Goal: Find specific page/section: Find specific page/section

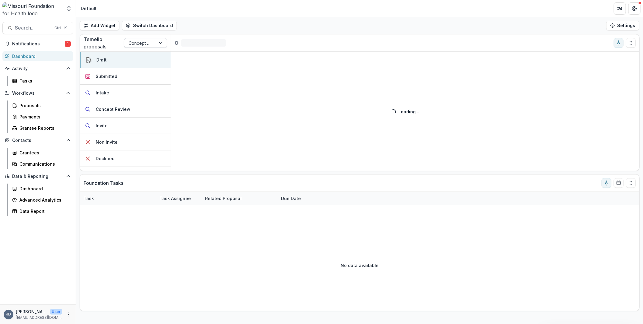
click at [149, 44] on div at bounding box center [140, 43] width 23 height 8
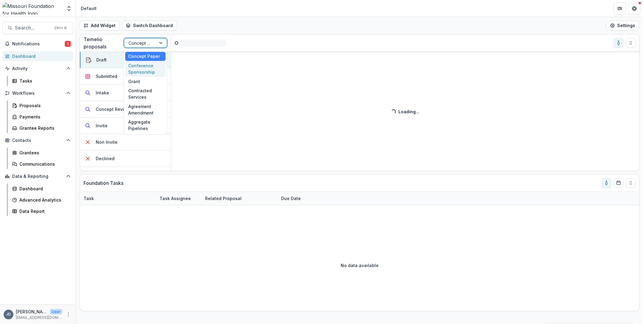
click at [144, 71] on div "Conference Sponsorship" at bounding box center [145, 69] width 40 height 16
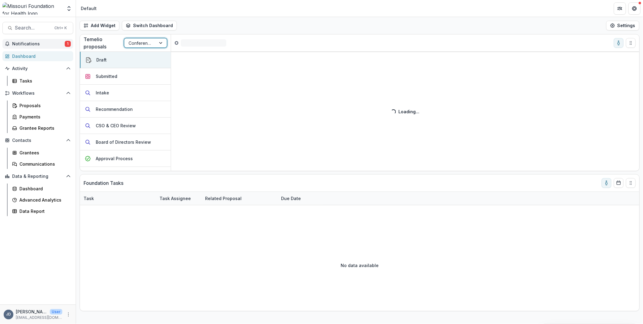
click at [28, 43] on span "Notifications" at bounding box center [38, 43] width 53 height 5
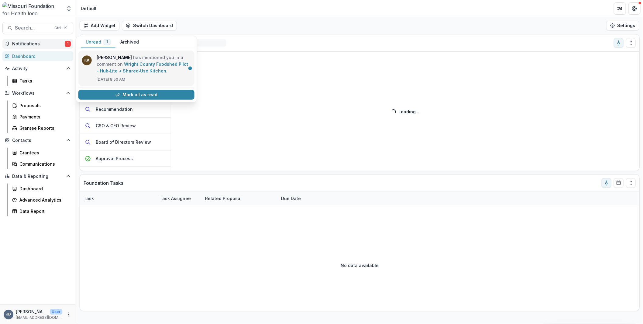
click at [133, 65] on link "Wright County Foodshed Pilot - Hub‑Lite + Shared‑Use Kitchen" at bounding box center [143, 67] width 92 height 12
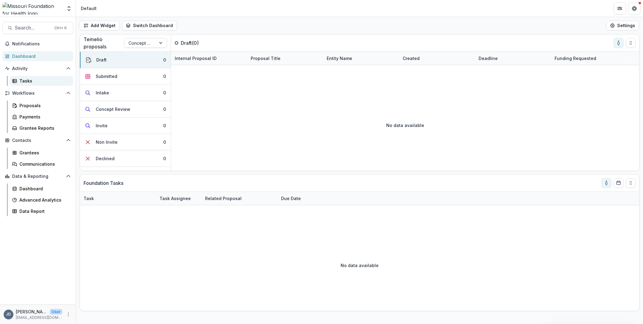
click at [32, 78] on div "Tasks" at bounding box center [43, 81] width 49 height 6
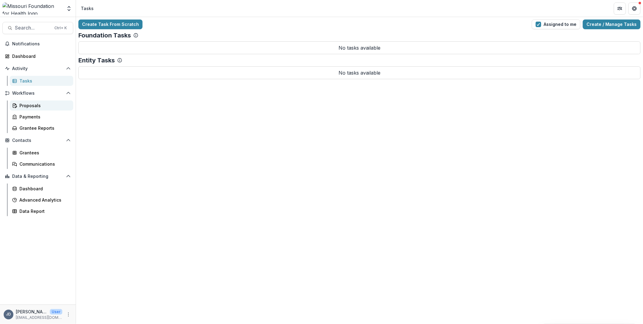
click at [22, 105] on div "Proposals" at bounding box center [43, 105] width 49 height 6
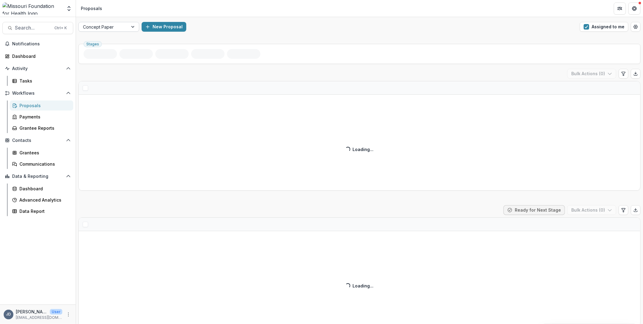
click at [129, 28] on div at bounding box center [133, 26] width 11 height 9
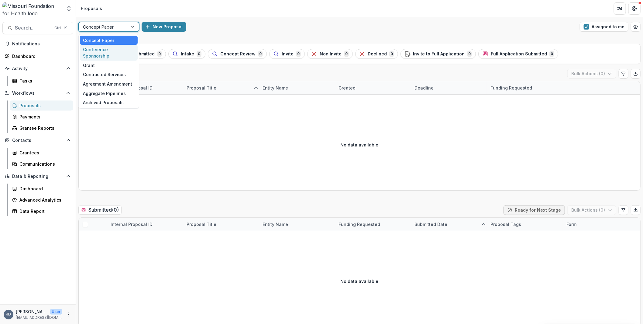
click at [105, 49] on div "Conference Sponsorship" at bounding box center [109, 53] width 58 height 16
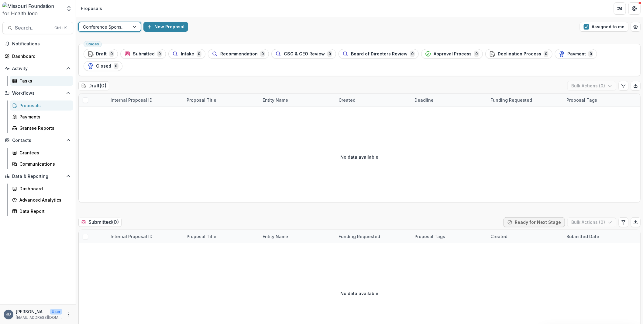
click at [28, 79] on div "Tasks" at bounding box center [43, 81] width 49 height 6
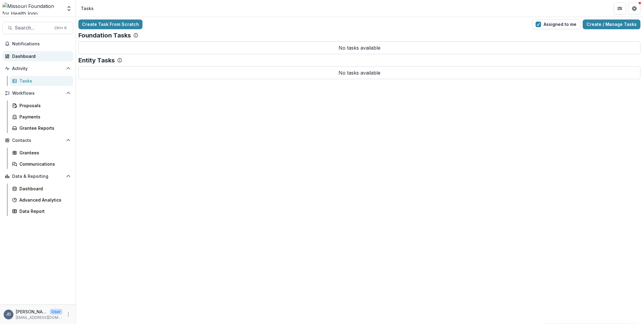
click at [25, 58] on div "Dashboard" at bounding box center [40, 56] width 56 height 6
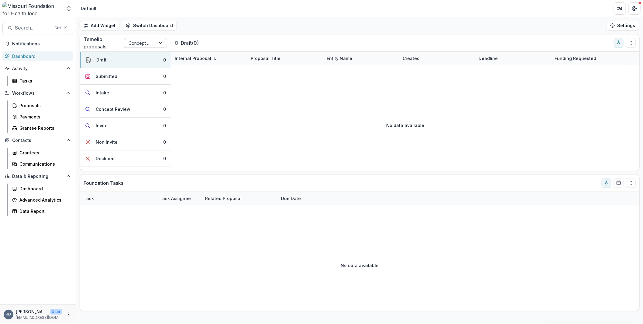
click at [140, 41] on div at bounding box center [140, 43] width 23 height 8
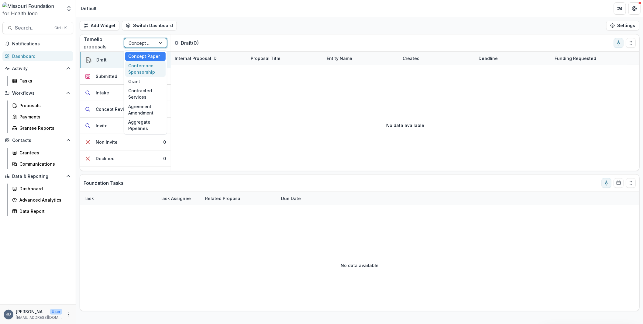
click at [147, 70] on div "Conference Sponsorship" at bounding box center [145, 69] width 40 height 16
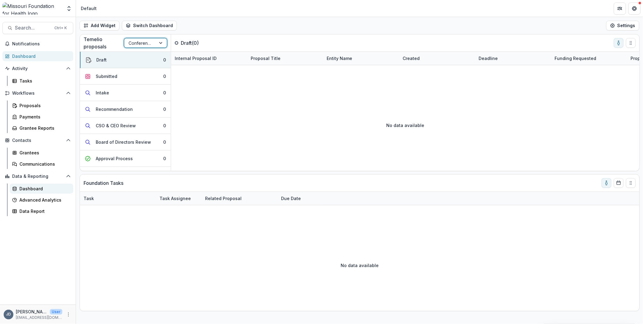
click at [26, 187] on div "Dashboard" at bounding box center [43, 188] width 49 height 6
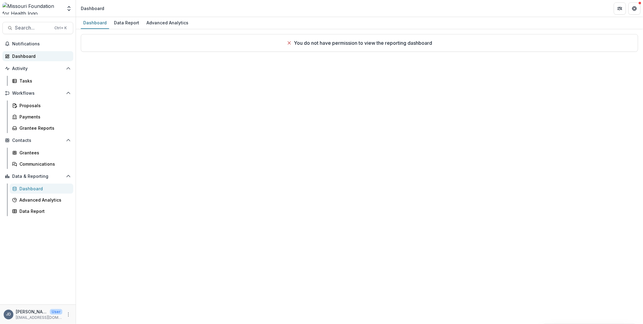
click at [20, 52] on link "Dashboard" at bounding box center [37, 56] width 71 height 10
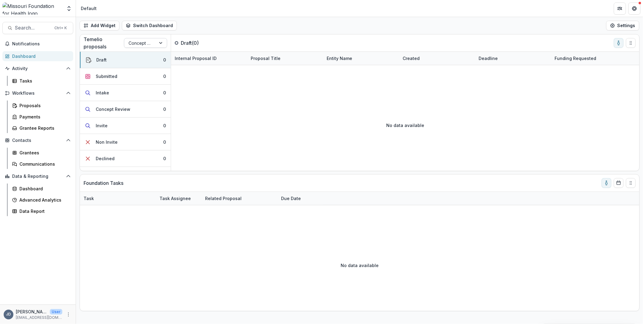
click at [151, 43] on div at bounding box center [140, 43] width 23 height 8
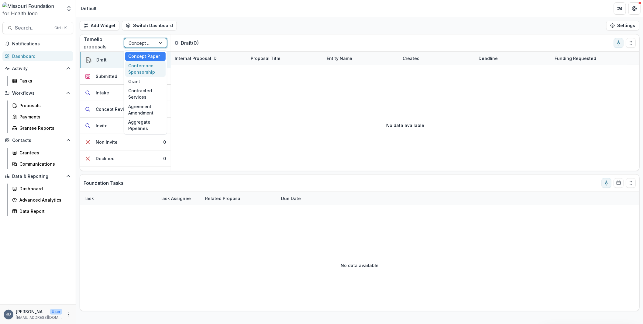
click at [147, 69] on div "Conference Sponsorship" at bounding box center [145, 69] width 40 height 16
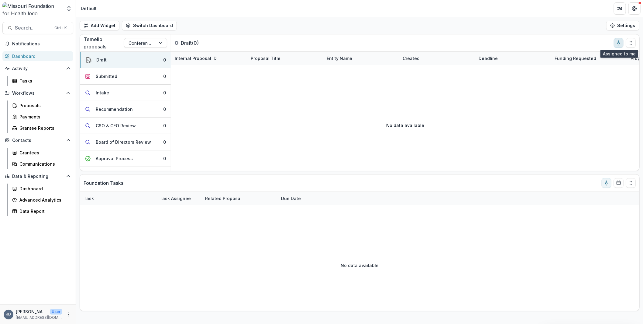
click at [618, 43] on icon "toggle-assigned-to-me" at bounding box center [619, 42] width 5 height 5
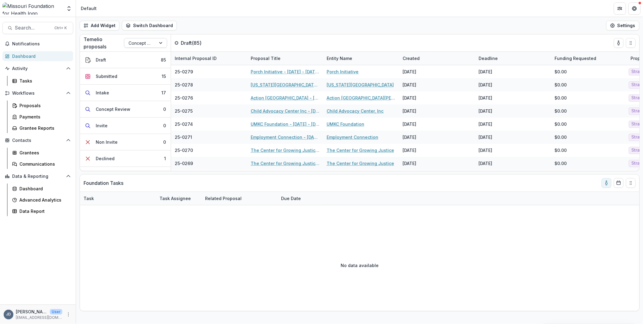
click at [154, 41] on div "Concept Paper" at bounding box center [140, 43] width 32 height 9
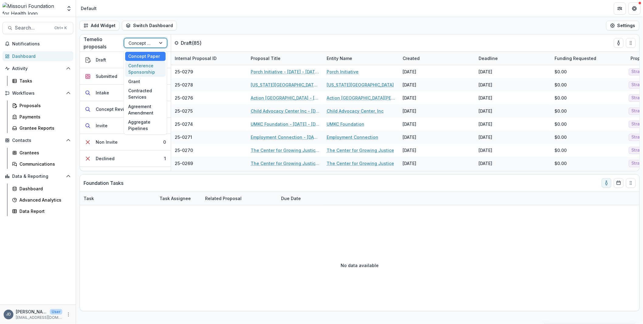
click at [145, 71] on div "Conference Sponsorship" at bounding box center [145, 69] width 40 height 16
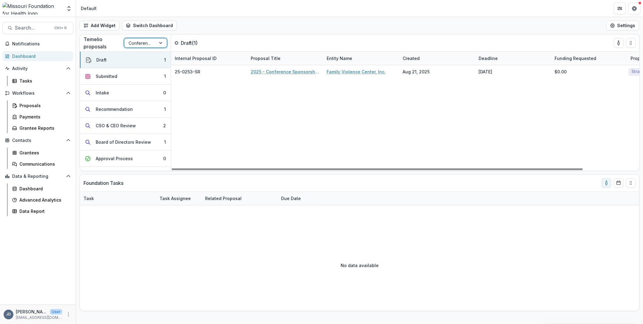
click at [579, 108] on div "25-0253-SR 2025 - Conference Sponsorship Request Family Violence Center, Inc. […" at bounding box center [437, 118] width 532 height 106
drag, startPoint x: 483, startPoint y: 168, endPoint x: 260, endPoint y: 141, distance: 224.8
click at [263, 168] on div at bounding box center [377, 169] width 411 height 2
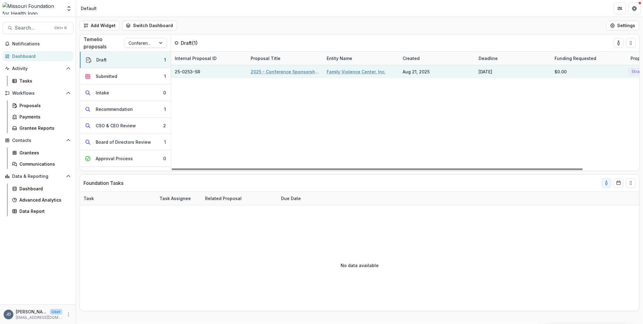
click at [291, 71] on link "2025 - Conference Sponsorship Request" at bounding box center [285, 71] width 69 height 6
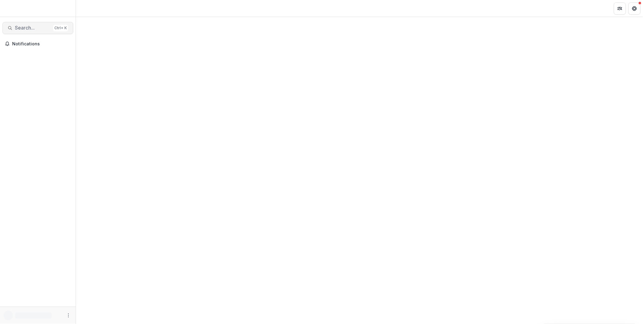
click at [29, 26] on span "Search..." at bounding box center [33, 28] width 36 height 6
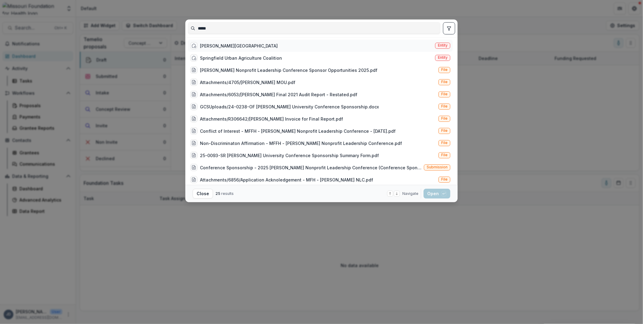
type input "*****"
click at [222, 42] on div "Drury University" at bounding box center [234, 45] width 88 height 7
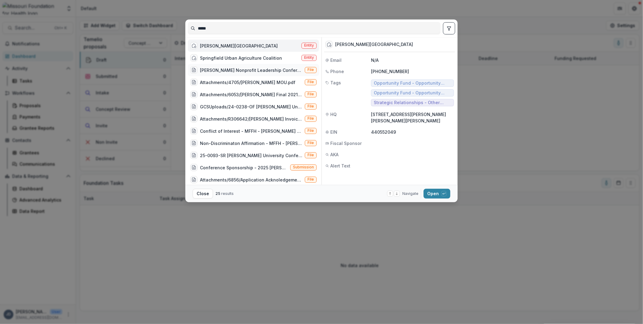
click at [219, 69] on div "Drury Nonprofit Leadership Conference Sponsor Opportunities 2025.pdf" at bounding box center [251, 70] width 102 height 6
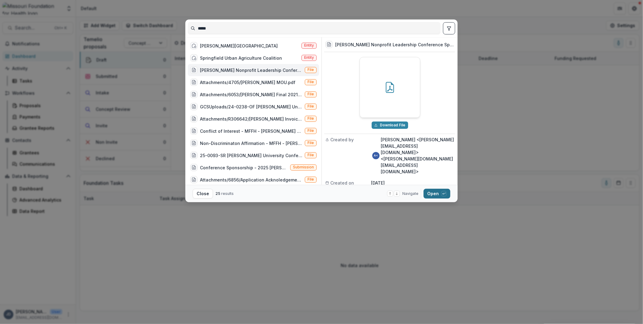
click at [433, 194] on button "Open with enter key" at bounding box center [437, 194] width 27 height 10
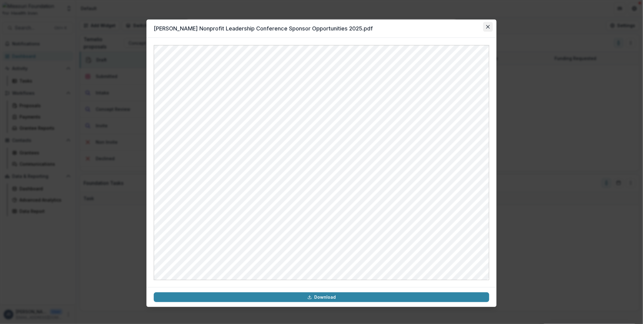
click at [491, 27] on button "Close" at bounding box center [488, 27] width 10 height 10
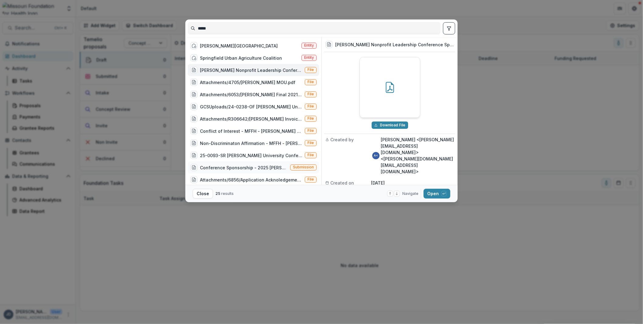
click at [227, 164] on div "Conference Sponsorship - 2025 Drury Nonprofit Leadership Conference (Conference…" at bounding box center [244, 167] width 88 height 6
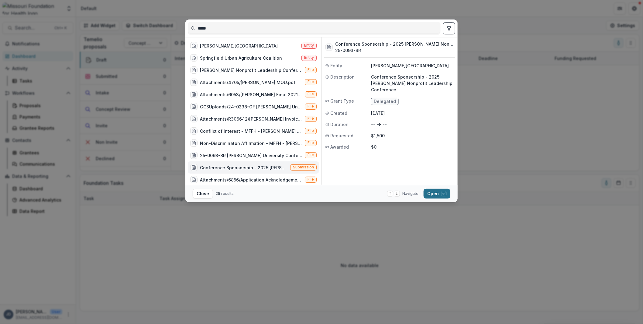
click at [435, 195] on button "Open with enter key" at bounding box center [437, 194] width 27 height 10
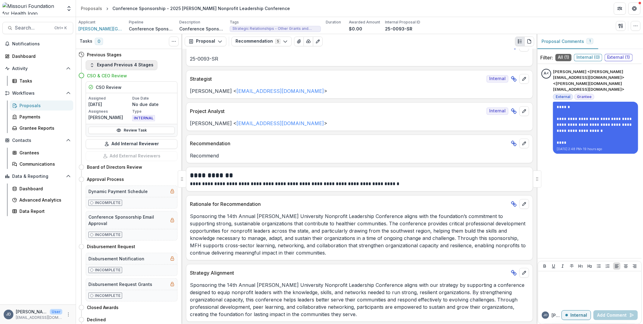
click at [115, 62] on button "Expand Previous 4 Stages" at bounding box center [122, 65] width 72 height 10
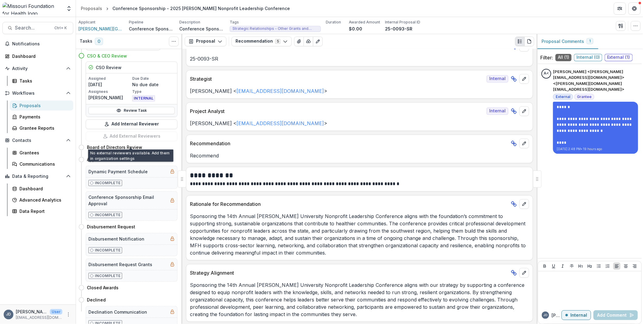
scroll to position [418, 0]
